Goal: Use online tool/utility: Utilize a website feature to perform a specific function

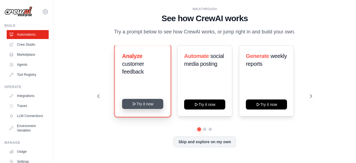
click at [152, 103] on button "Try it now" at bounding box center [142, 104] width 41 height 10
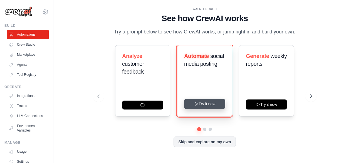
click at [209, 105] on button "Try it now" at bounding box center [204, 104] width 41 height 10
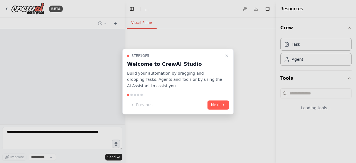
select select "****"
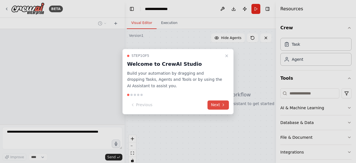
click at [215, 104] on button "Next" at bounding box center [217, 104] width 21 height 9
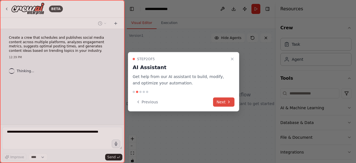
click at [223, 105] on button "Next" at bounding box center [223, 101] width 21 height 9
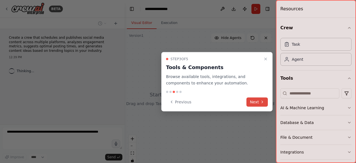
click at [255, 103] on button "Next" at bounding box center [256, 101] width 21 height 9
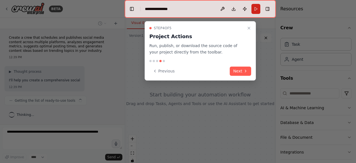
click at [246, 68] on button "Next" at bounding box center [240, 70] width 21 height 9
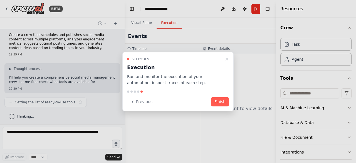
scroll to position [7, 0]
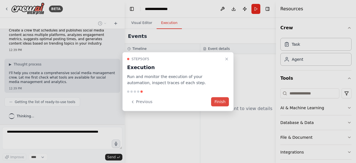
click at [219, 100] on button "Finish" at bounding box center [220, 101] width 18 height 9
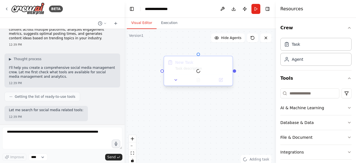
scroll to position [41, 0]
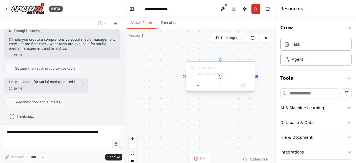
click at [217, 73] on div "Task description" at bounding box center [224, 74] width 54 height 4
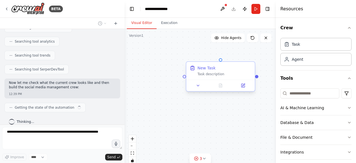
scroll to position [153, 0]
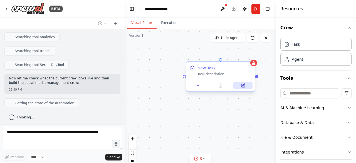
click at [243, 83] on icon at bounding box center [243, 85] width 4 height 4
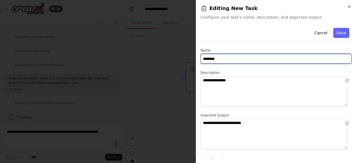
click at [229, 60] on input "********" at bounding box center [275, 59] width 151 height 10
type input "****"
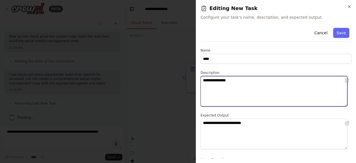
click at [238, 84] on textarea "**********" at bounding box center [273, 91] width 147 height 30
type textarea "*"
type textarea "**********"
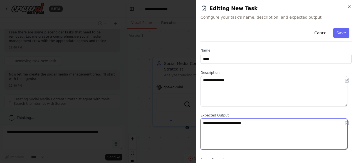
click at [225, 128] on textarea "**********" at bounding box center [273, 133] width 147 height 30
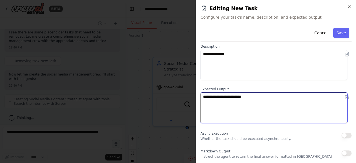
scroll to position [255, 0]
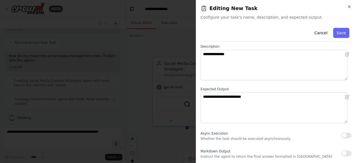
click at [346, 134] on button "button" at bounding box center [346, 135] width 10 height 6
click at [341, 155] on button "button" at bounding box center [346, 153] width 10 height 6
drag, startPoint x: 337, startPoint y: 33, endPoint x: 344, endPoint y: 38, distance: 8.7
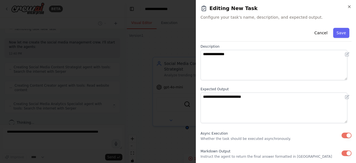
click at [337, 34] on button "Save" at bounding box center [341, 33] width 16 height 10
type input "********"
type textarea "**********"
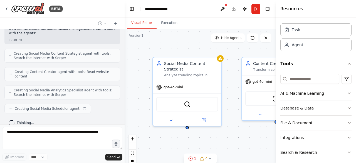
scroll to position [0, 0]
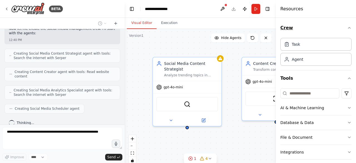
click at [347, 27] on icon "button" at bounding box center [349, 28] width 4 height 4
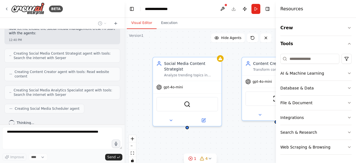
click at [179, 45] on div "task Async task completion Social Media Content Strategist Analyze trending top…" at bounding box center [200, 98] width 151 height 139
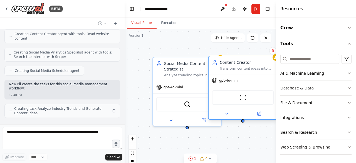
drag, startPoint x: 265, startPoint y: 76, endPoint x: 230, endPoint y: 77, distance: 34.5
click at [230, 77] on div "gpt-4o-mini" at bounding box center [243, 80] width 68 height 12
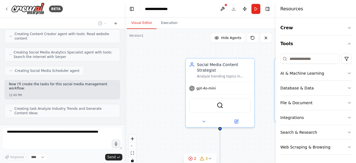
drag, startPoint x: 237, startPoint y: 73, endPoint x: 270, endPoint y: 74, distance: 32.8
click at [270, 74] on div ".deletable-edge-delete-btn { width: 20px; height: 20px; border: 0px solid #ffff…" at bounding box center [200, 98] width 151 height 139
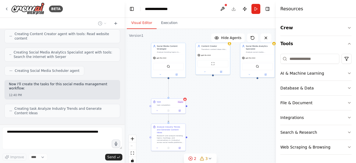
drag, startPoint x: 226, startPoint y: 95, endPoint x: 203, endPoint y: 88, distance: 24.2
click at [203, 88] on div ".deletable-edge-delete-btn { width: 20px; height: 20px; border: 0px solid #ffff…" at bounding box center [200, 98] width 151 height 139
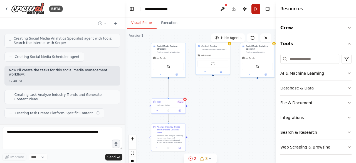
click at [252, 8] on button "Run" at bounding box center [255, 9] width 9 height 10
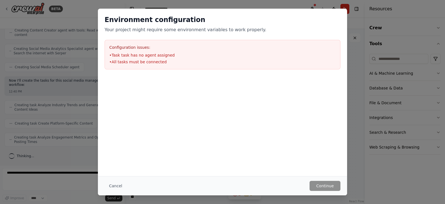
scroll to position [313, 0]
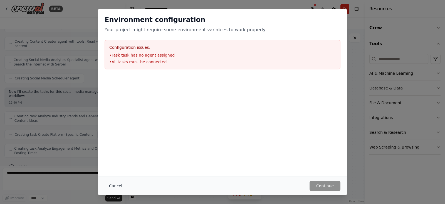
click at [113, 162] on button "Cancel" at bounding box center [116, 185] width 22 height 10
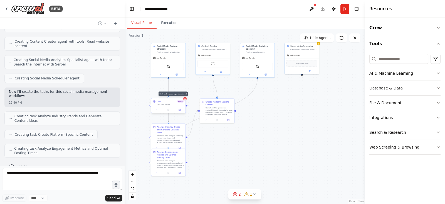
click at [185, 99] on icon at bounding box center [185, 99] width 2 height 2
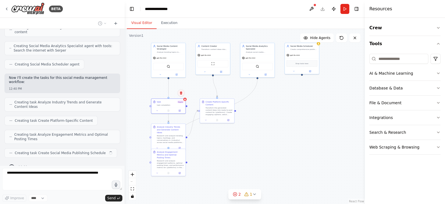
click at [183, 94] on button at bounding box center [180, 92] width 7 height 7
click at [185, 99] on icon at bounding box center [185, 99] width 2 height 2
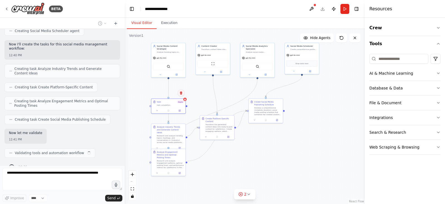
click at [181, 94] on icon at bounding box center [180, 92] width 3 height 3
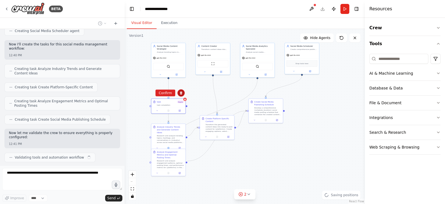
scroll to position [365, 0]
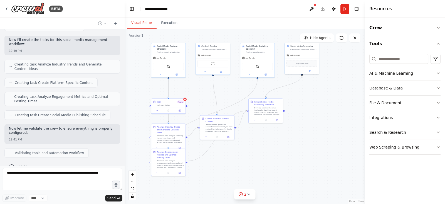
click at [186, 102] on div ".deletable-edge-delete-btn { width: 20px; height: 20px; border: 0px solid #ffff…" at bounding box center [245, 116] width 240 height 175
click at [185, 100] on div "task Async task completion" at bounding box center [168, 102] width 34 height 9
click at [182, 96] on button at bounding box center [180, 92] width 7 height 7
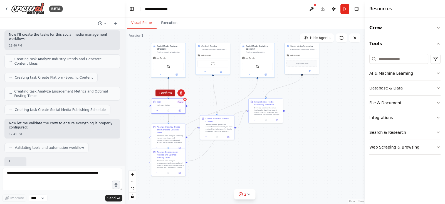
click at [172, 91] on button "Confirm" at bounding box center [165, 93] width 20 height 7
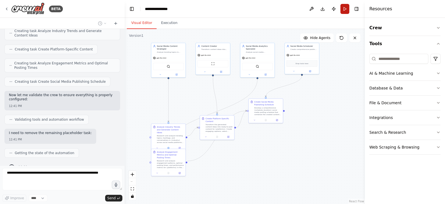
click at [344, 9] on button "Run" at bounding box center [344, 9] width 9 height 10
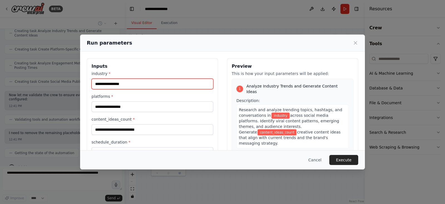
click at [117, 83] on input "industry *" at bounding box center [152, 83] width 122 height 11
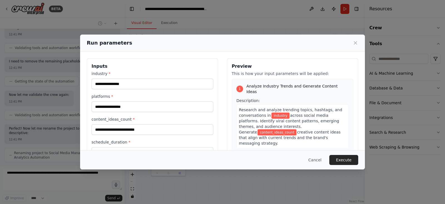
scroll to position [474, 0]
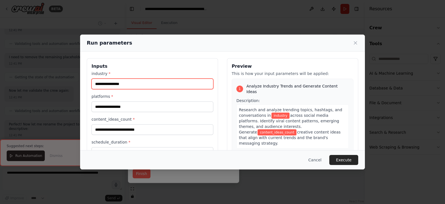
click at [140, 82] on input "industry *" at bounding box center [152, 83] width 122 height 11
type input "*******"
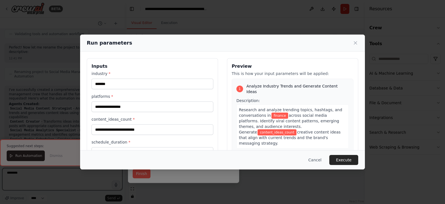
type textarea "********"
click at [133, 106] on input "platforms *" at bounding box center [152, 106] width 122 height 11
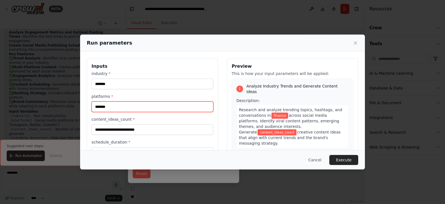
type input "*******"
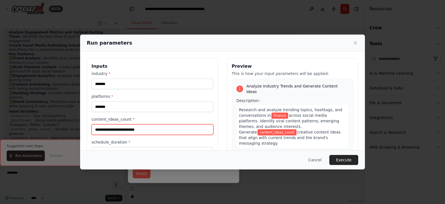
scroll to position [701, 0]
click at [129, 124] on input "content_ideas_count *" at bounding box center [152, 129] width 122 height 11
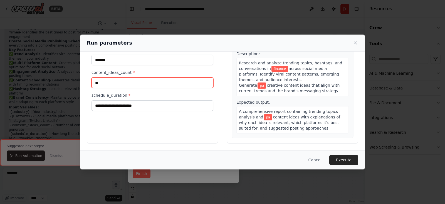
type input "*"
type input "*****"
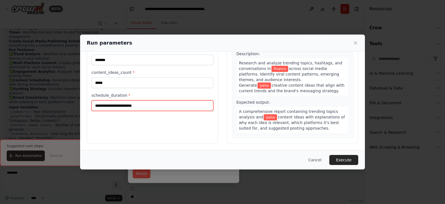
click at [125, 104] on input "schedule_duration *" at bounding box center [152, 105] width 122 height 11
type input "******"
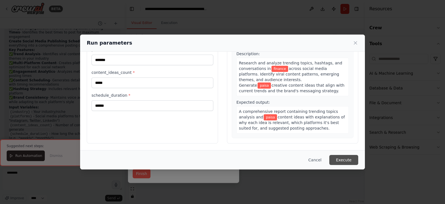
click at [343, 162] on button "Execute" at bounding box center [343, 160] width 29 height 10
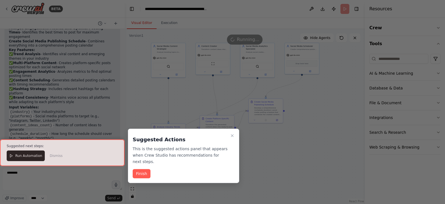
click at [18, 155] on div at bounding box center [62, 152] width 125 height 26
click at [32, 156] on div at bounding box center [62, 152] width 125 height 26
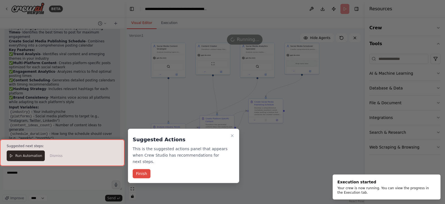
click at [142, 162] on button "Finish" at bounding box center [142, 173] width 18 height 9
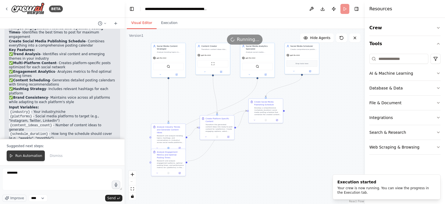
click at [17, 153] on span "Run Automation" at bounding box center [28, 155] width 27 height 4
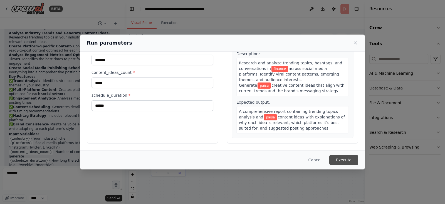
click at [349, 157] on button "Execute" at bounding box center [343, 160] width 29 height 10
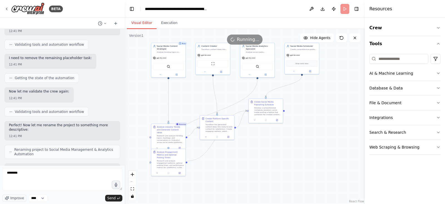
scroll to position [466, 0]
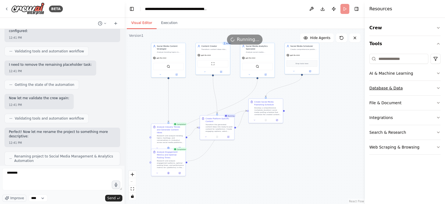
click at [356, 87] on button "Database & Data" at bounding box center [404, 88] width 71 height 14
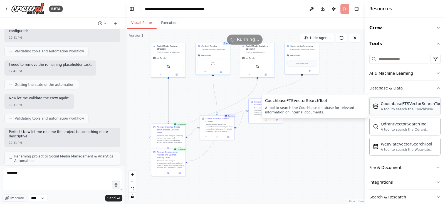
click at [356, 109] on div "A tool to search the Couchbase database for relevant information on internal do…" at bounding box center [412, 109] width 62 height 4
click at [356, 128] on div "A tool to search the Qdrant database for relevant information on internal docum…" at bounding box center [409, 129] width 56 height 4
click at [356, 147] on div "A tool to search the Weaviate database for relevant information on internal doc…" at bounding box center [409, 149] width 56 height 4
click at [356, 162] on div "File & Document" at bounding box center [385, 167] width 32 height 6
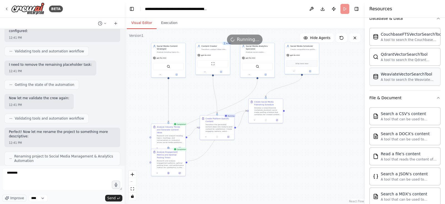
scroll to position [104, 0]
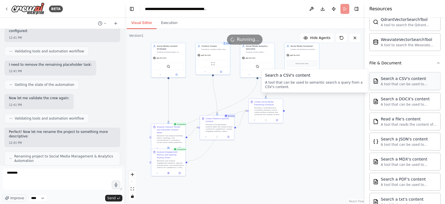
click at [356, 76] on div "Search a CSV's content" at bounding box center [409, 79] width 56 height 6
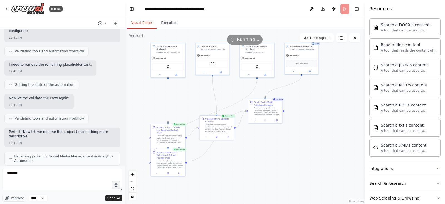
scroll to position [187, 0]
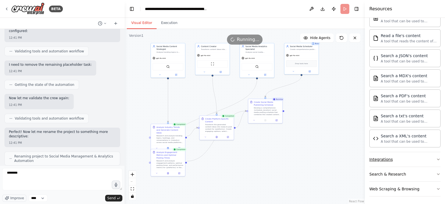
click at [356, 160] on button "Integrations" at bounding box center [404, 159] width 71 height 14
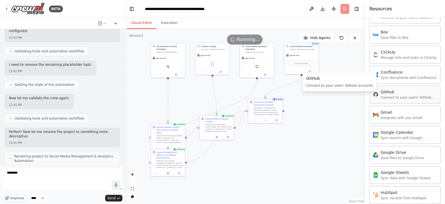
scroll to position [361, 0]
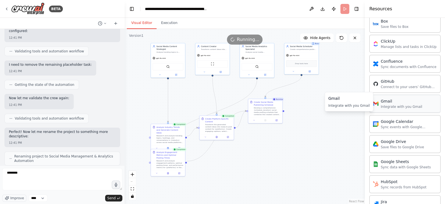
click at [356, 107] on div "Gmail Integrate with you Gmail" at bounding box center [404, 104] width 71 height 18
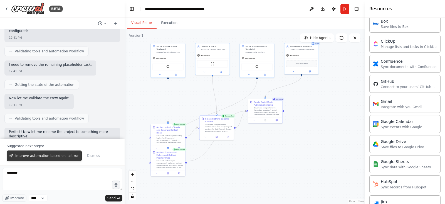
click at [65, 158] on span "Improve automation based on last run" at bounding box center [47, 155] width 64 height 4
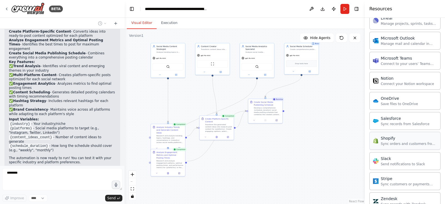
scroll to position [610, 0]
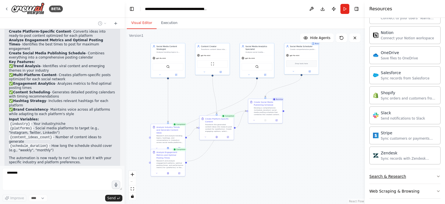
click at [356, 162] on div "Search & Research" at bounding box center [387, 176] width 37 height 6
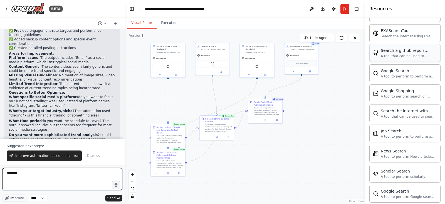
scroll to position [888, 0]
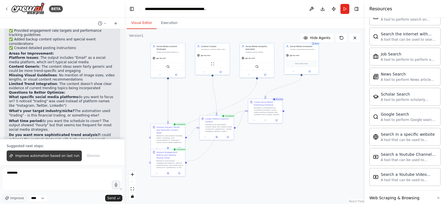
click at [39, 155] on span "Improve automation based on last run" at bounding box center [47, 155] width 64 height 4
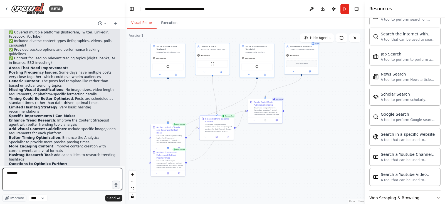
scroll to position [1082, 0]
